Goal: Information Seeking & Learning: Compare options

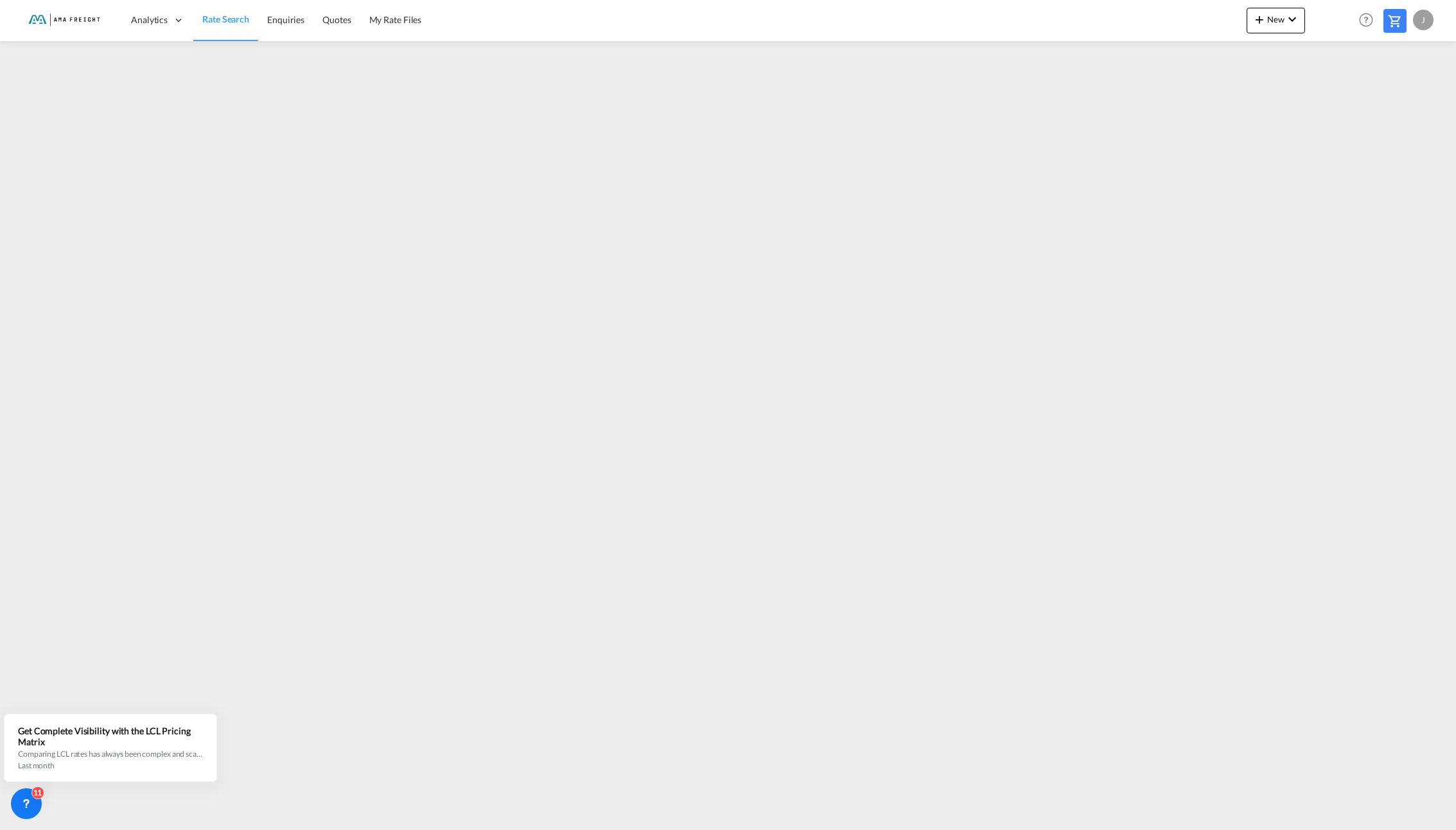
click at [217, 21] on span "Rate Search" at bounding box center [226, 19] width 47 height 11
click at [223, 19] on span "Rate Search" at bounding box center [226, 19] width 47 height 11
click at [225, 16] on span "Rate Search" at bounding box center [226, 19] width 47 height 11
